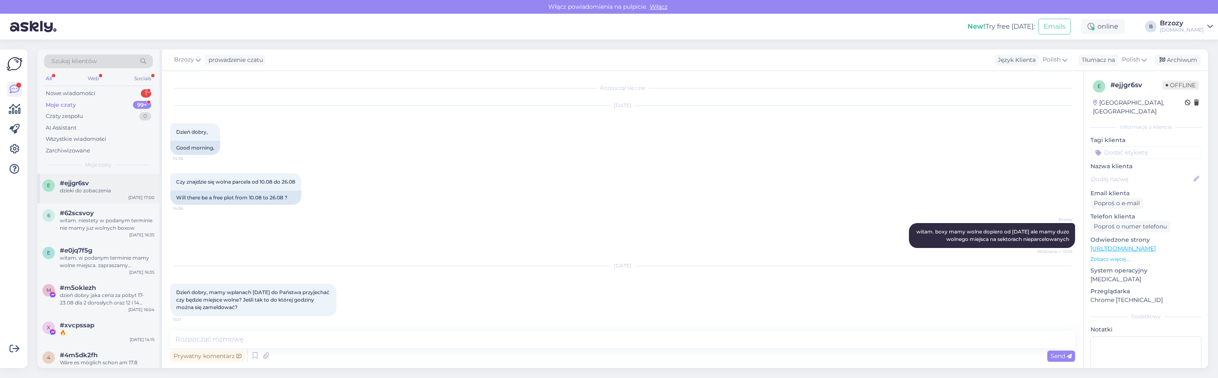
scroll to position [160, 0]
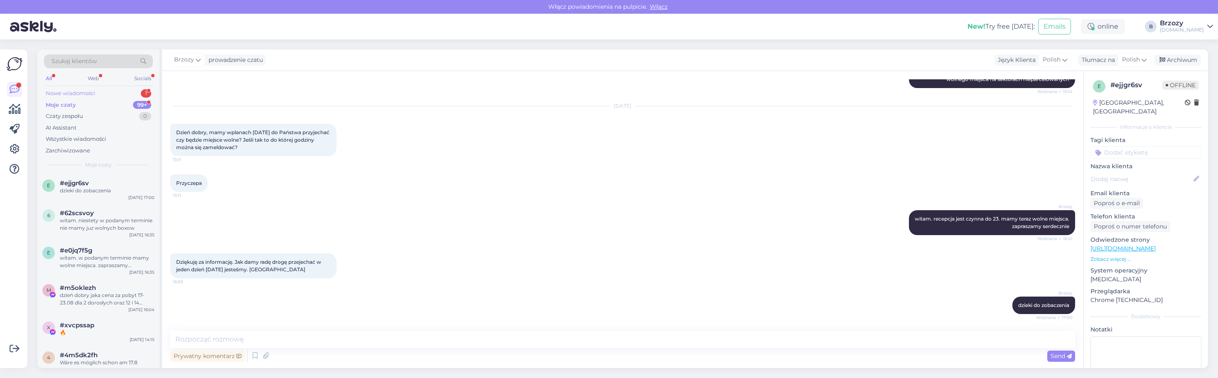
click at [78, 92] on div "Nowe wiadomości" at bounding box center [71, 93] width 50 height 8
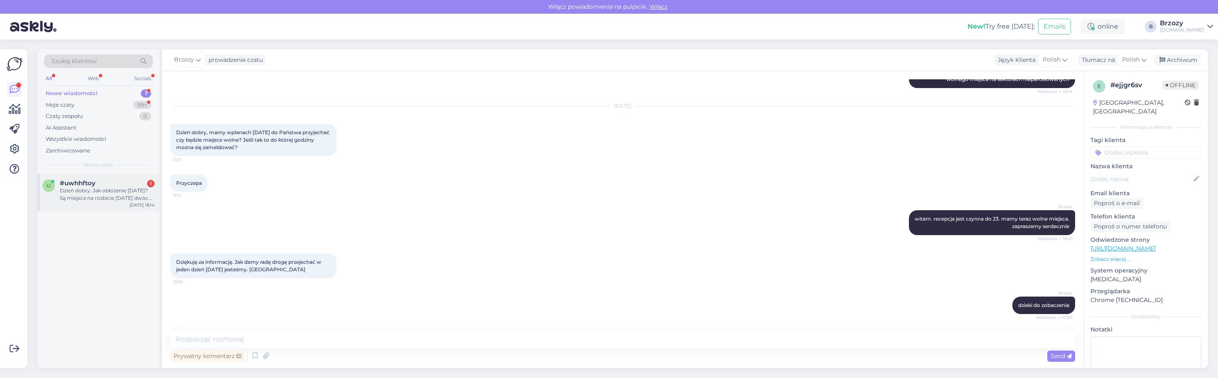
click at [78, 190] on div "Dzień dobry. Jak obłożenie [DATE]? Są miejsca na rozbicie [DATE] dwóch namiotów?" at bounding box center [107, 194] width 95 height 15
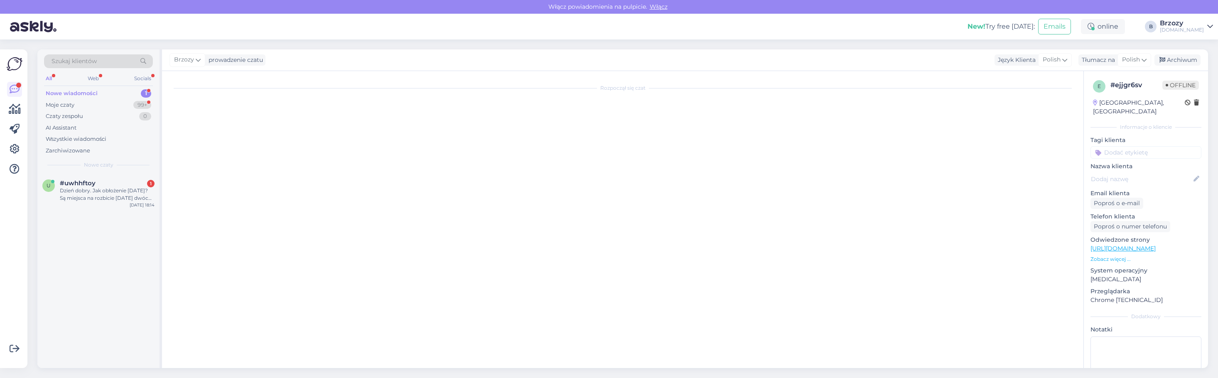
scroll to position [0, 0]
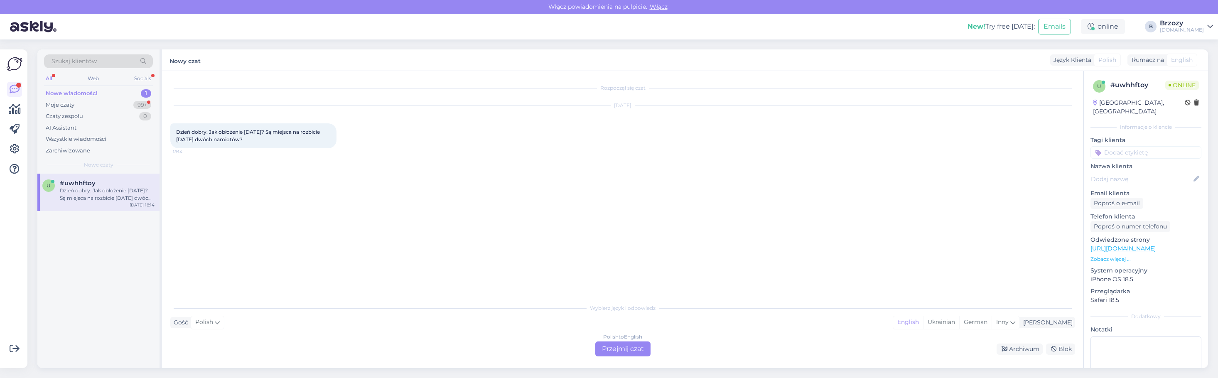
drag, startPoint x: 627, startPoint y: 349, endPoint x: 572, endPoint y: 331, distance: 57.9
click at [627, 349] on div "Polish to English Przejmij czat" at bounding box center [622, 348] width 55 height 15
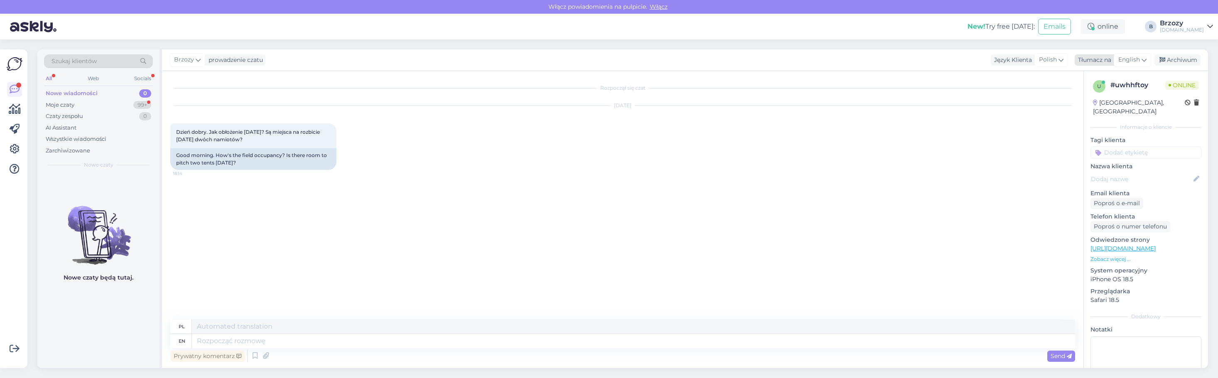
click at [1142, 56] on icon at bounding box center [1144, 59] width 5 height 9
click at [1101, 129] on link "Polish" at bounding box center [1112, 130] width 91 height 13
click at [257, 340] on textarea at bounding box center [622, 339] width 905 height 17
type textarea "witam. jest sporo ludzi ale mamy jeszcze wolne miejsca"
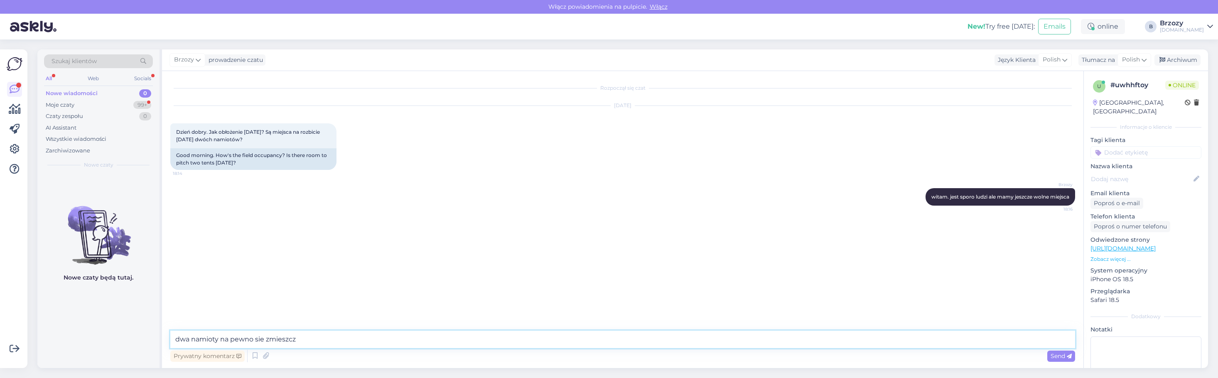
type textarea "dwa namioty na pewno sie zmieszcza"
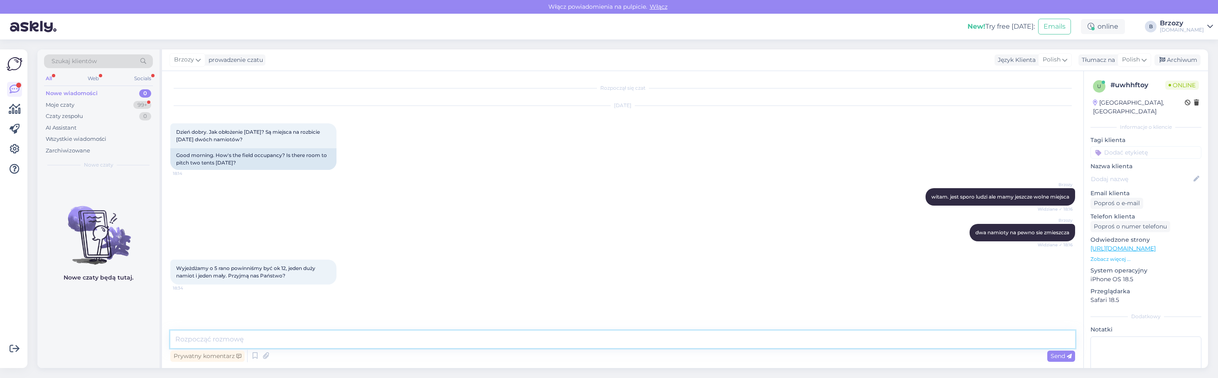
click at [273, 337] on textarea at bounding box center [622, 339] width 905 height 17
click at [274, 337] on textarea at bounding box center [622, 339] width 905 height 17
type textarea "tak, przyjmiemy"
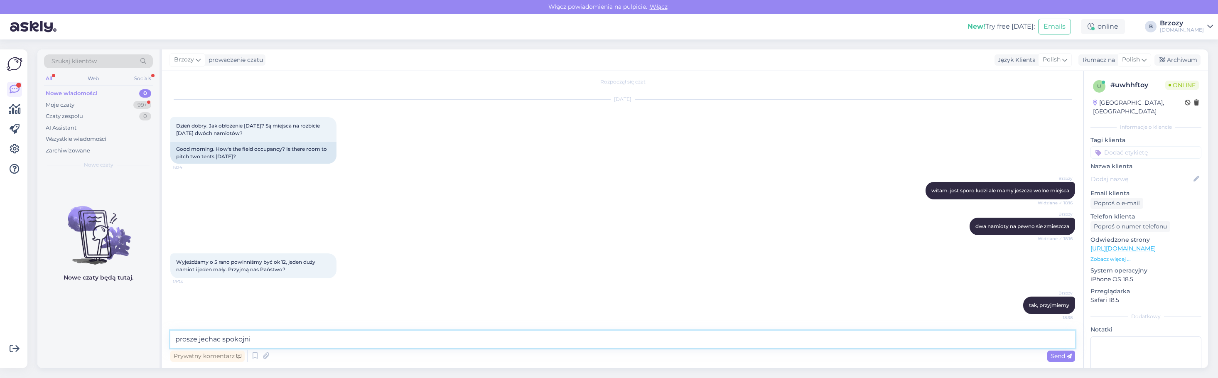
type textarea "prosze jechac spokojnie"
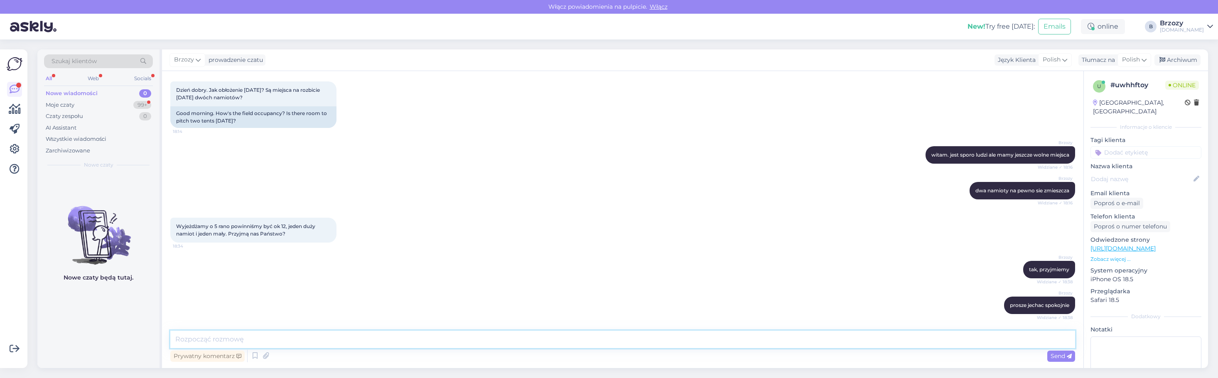
scroll to position [78, 0]
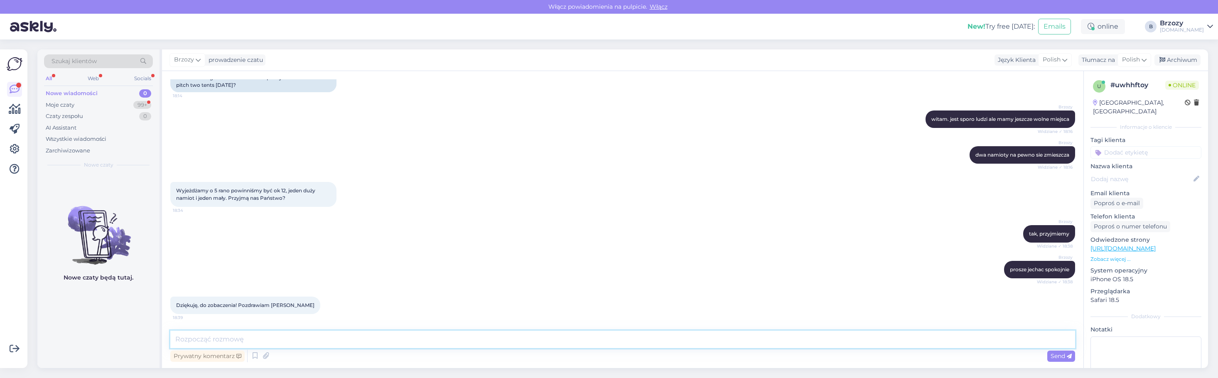
click at [307, 343] on textarea at bounding box center [622, 339] width 905 height 17
drag, startPoint x: 307, startPoint y: 344, endPoint x: 311, endPoint y: 339, distance: 6.5
click at [308, 344] on textarea at bounding box center [622, 339] width 905 height 17
type textarea "do zobaczenia"
